Goal: Information Seeking & Learning: Understand process/instructions

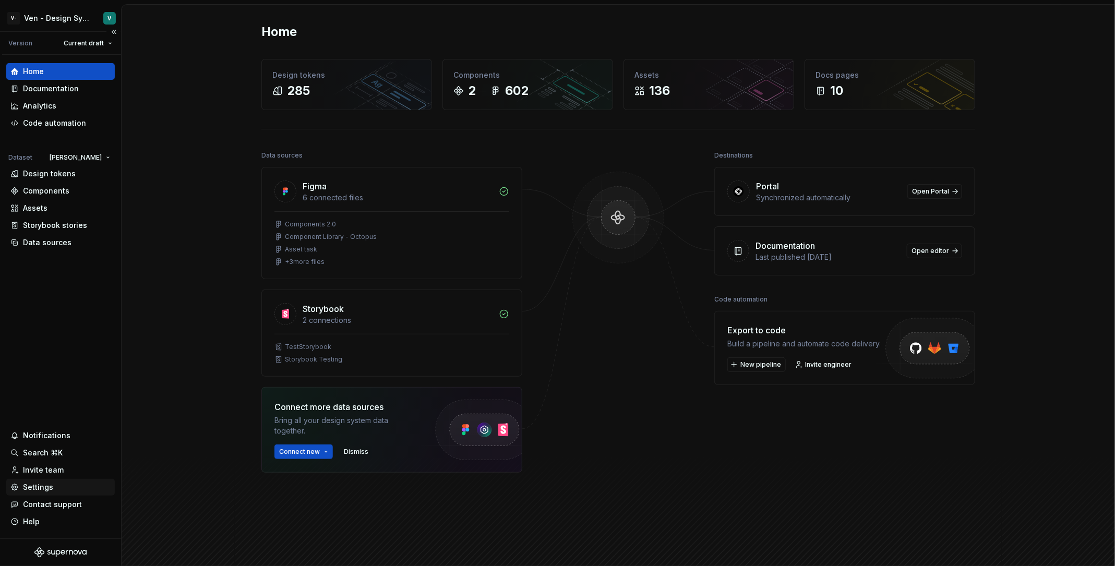
click at [80, 482] on div "Settings" at bounding box center [60, 487] width 100 height 10
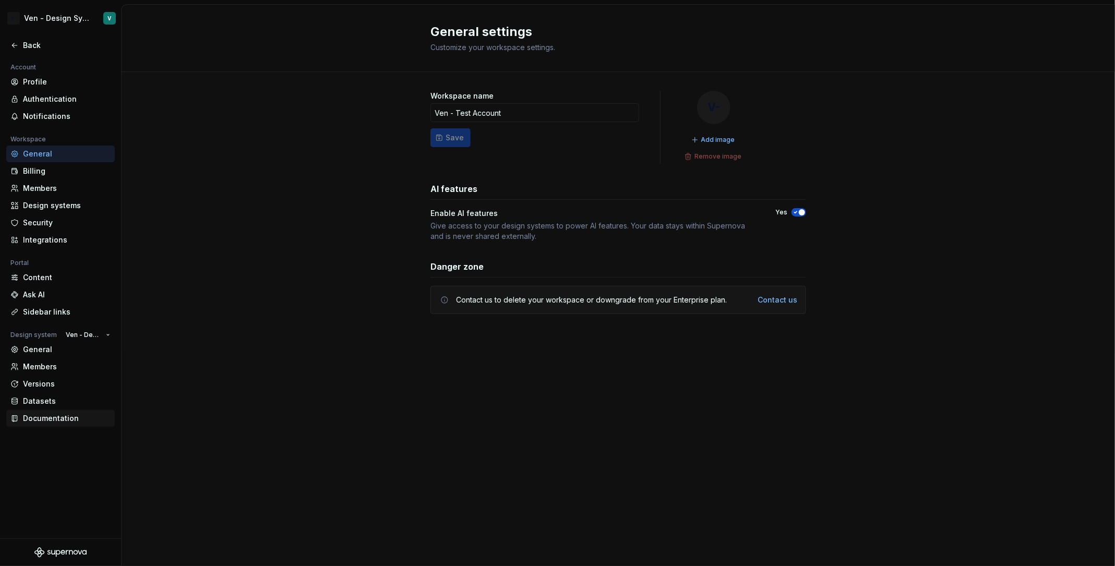
click at [76, 419] on div "Documentation" at bounding box center [67, 418] width 88 height 10
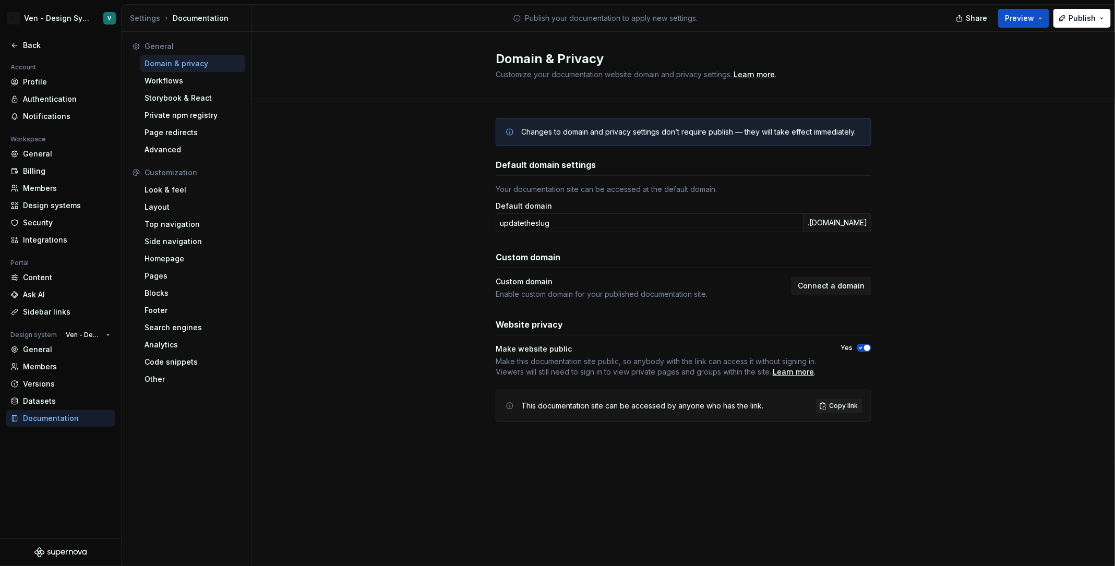
click at [587, 64] on h2 "Domain & Privacy" at bounding box center [677, 59] width 363 height 17
copy h2 "Domain & Privacy"
